Goal: Check status

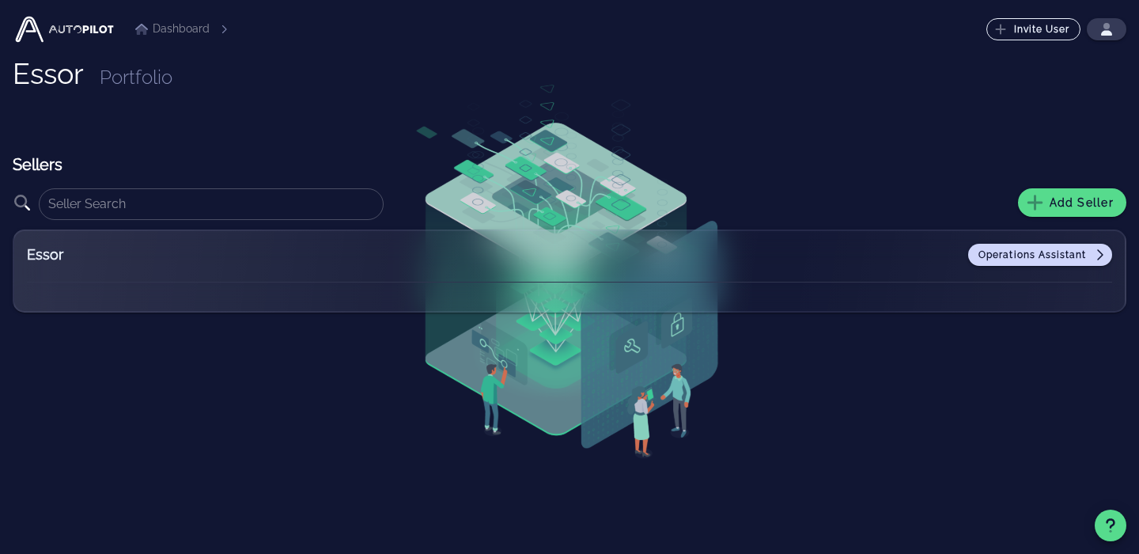
click at [173, 34] on li "Dashboard" at bounding box center [172, 29] width 74 height 17
click at [170, 31] on li "Dashboard" at bounding box center [172, 29] width 74 height 17
click at [66, 68] on h1 "Essor" at bounding box center [48, 74] width 71 height 32
click at [36, 89] on h1 "Essor" at bounding box center [48, 74] width 71 height 32
click at [82, 30] on img at bounding box center [65, 29] width 104 height 32
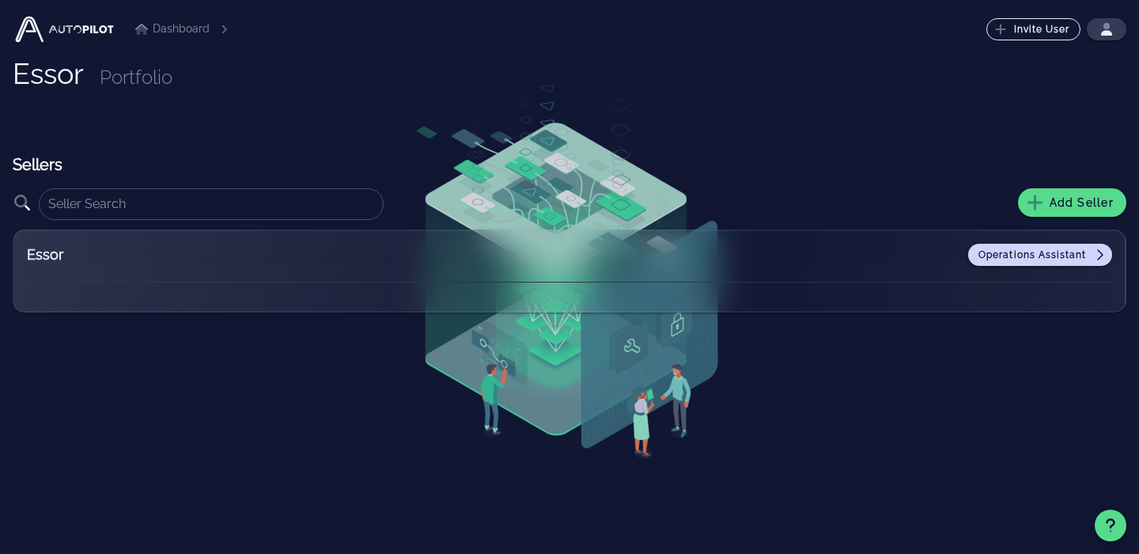
click at [31, 36] on img at bounding box center [65, 29] width 104 height 32
click at [31, 78] on h1 "Essor" at bounding box center [48, 74] width 71 height 32
click at [54, 253] on h2 "Essor" at bounding box center [126, 255] width 198 height 22
click at [991, 260] on span "Operations Assistant" at bounding box center [1040, 254] width 125 height 13
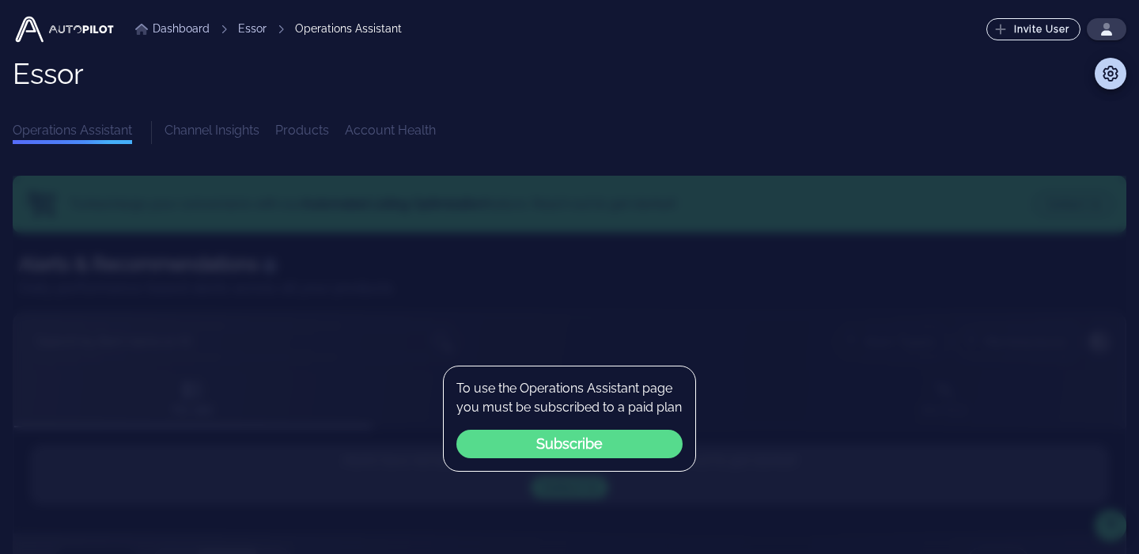
click at [606, 445] on button "Subscribe" at bounding box center [570, 444] width 226 height 28
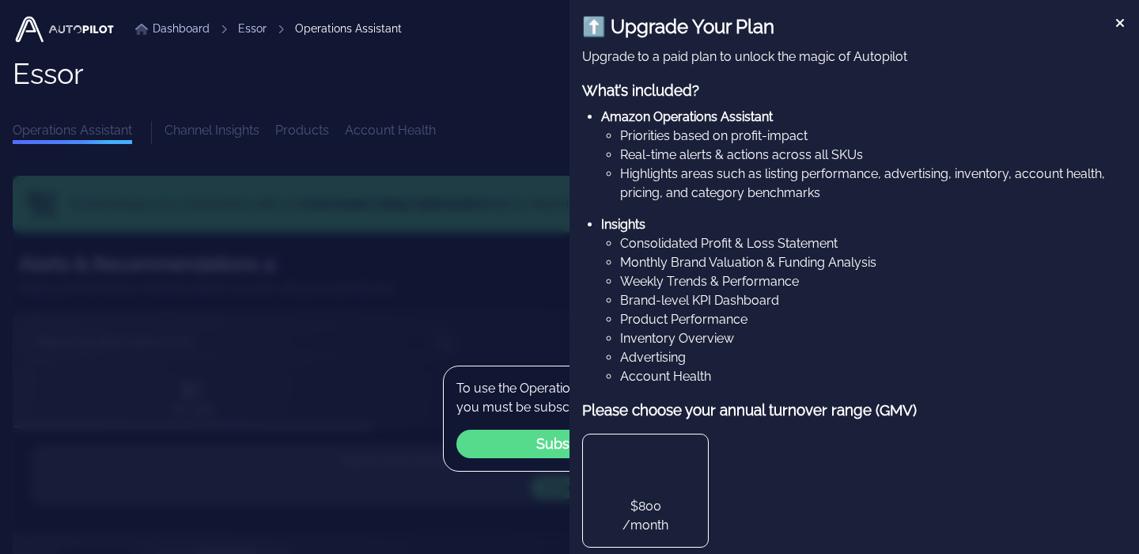
click at [1128, 25] on div "⬆️ Upgrade Your Plan Upgrade to a paid plan to unlock the magic of Autopilot Wh…" at bounding box center [855, 277] width 570 height 554
click at [1117, 25] on icon at bounding box center [1121, 23] width 8 height 8
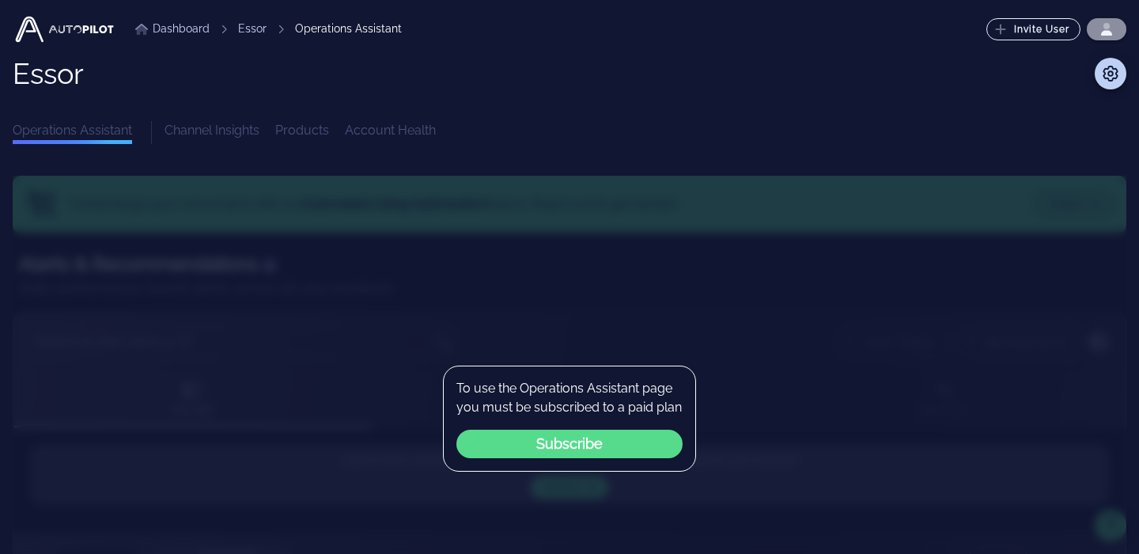
click at [1117, 25] on button "button" at bounding box center [1107, 29] width 40 height 22
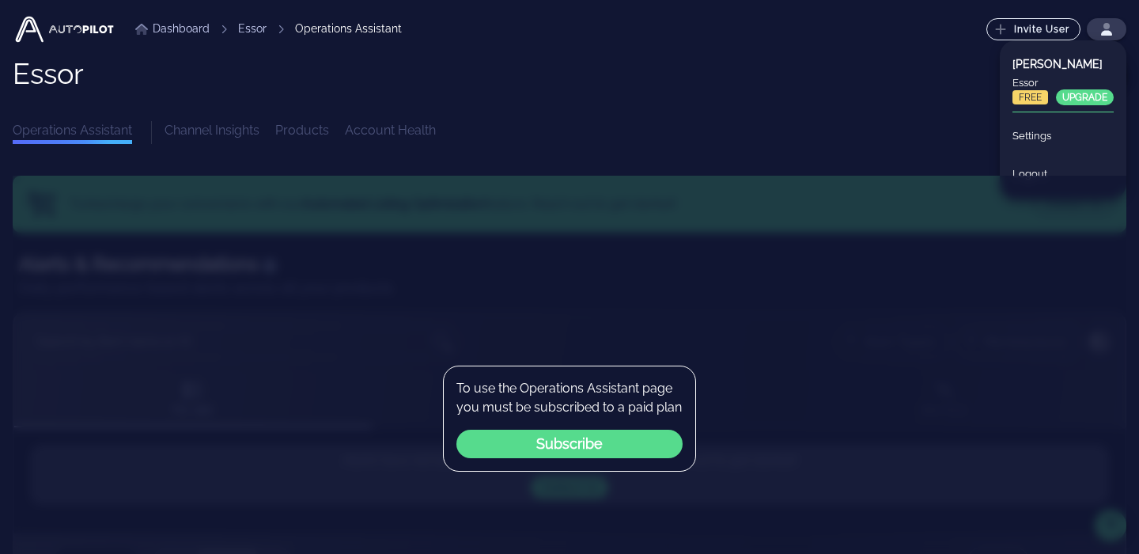
click at [911, 89] on div "Essor Operations Assistant Channel Insights Products Account Health" at bounding box center [570, 101] width 1114 height 86
